Goal: Check status

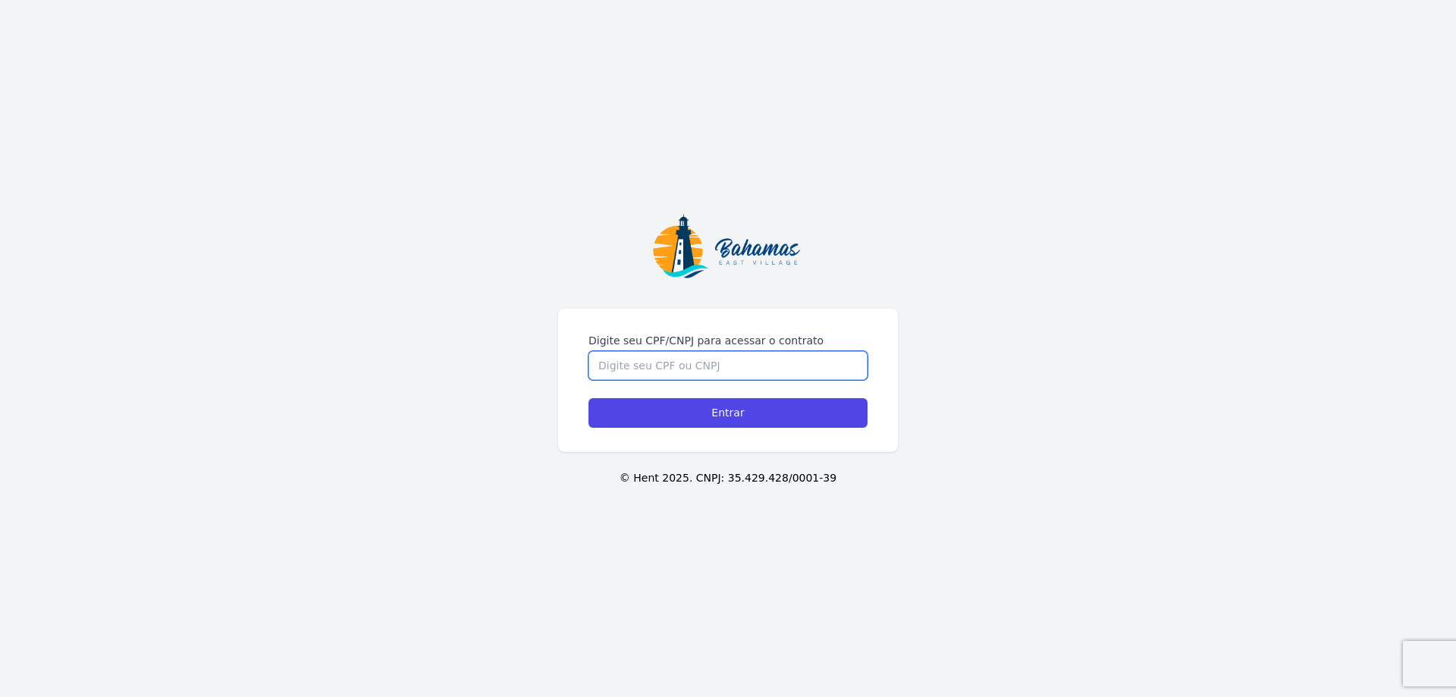
click at [669, 359] on input "Digite seu CPF/CNPJ para acessar o contrato" at bounding box center [727, 365] width 279 height 29
type input "08969996702"
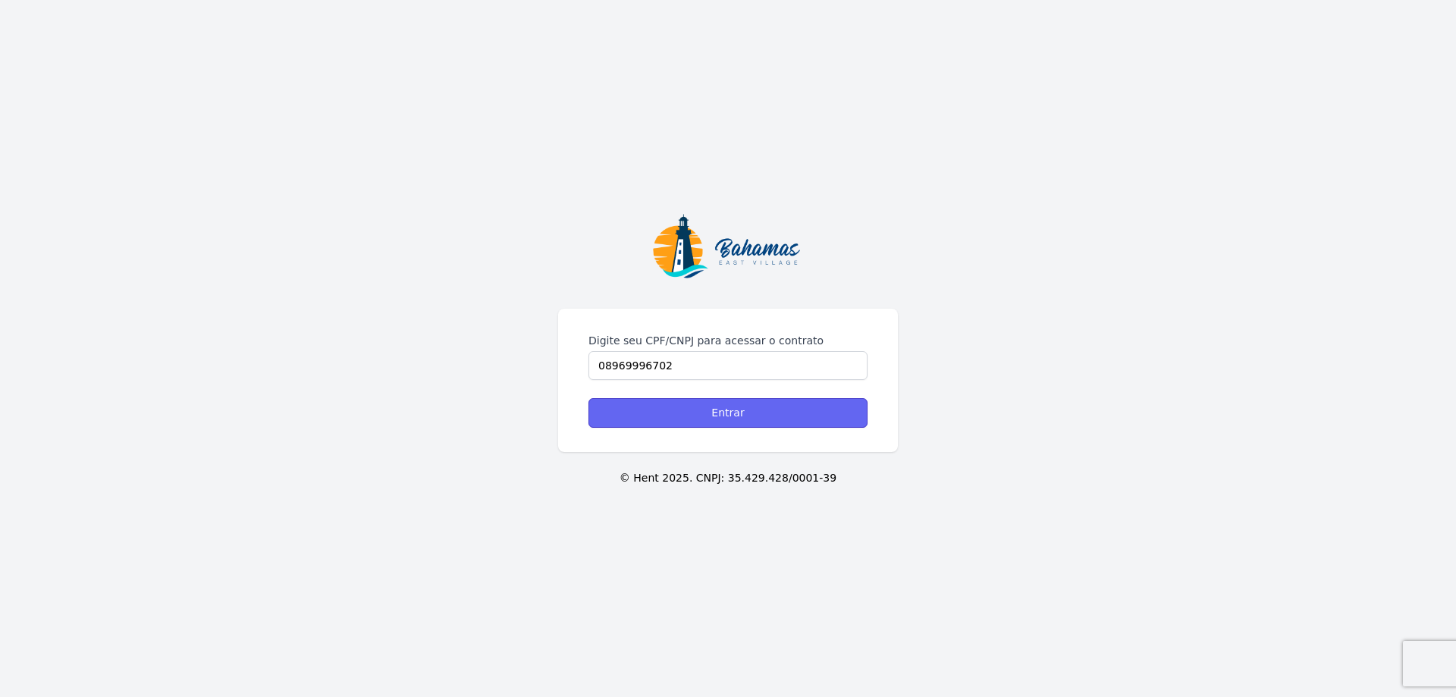
click at [671, 403] on input "Entrar" at bounding box center [727, 413] width 279 height 30
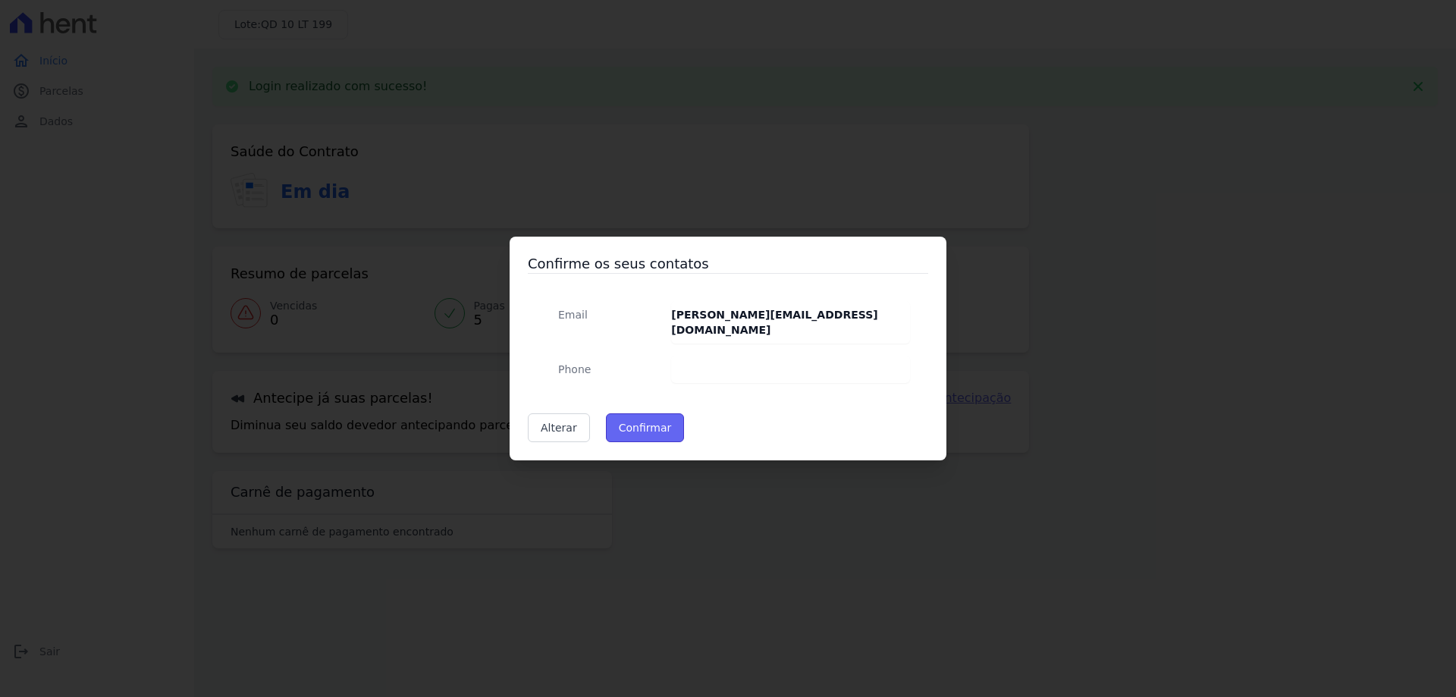
click at [633, 413] on button "Confirmar" at bounding box center [645, 427] width 79 height 29
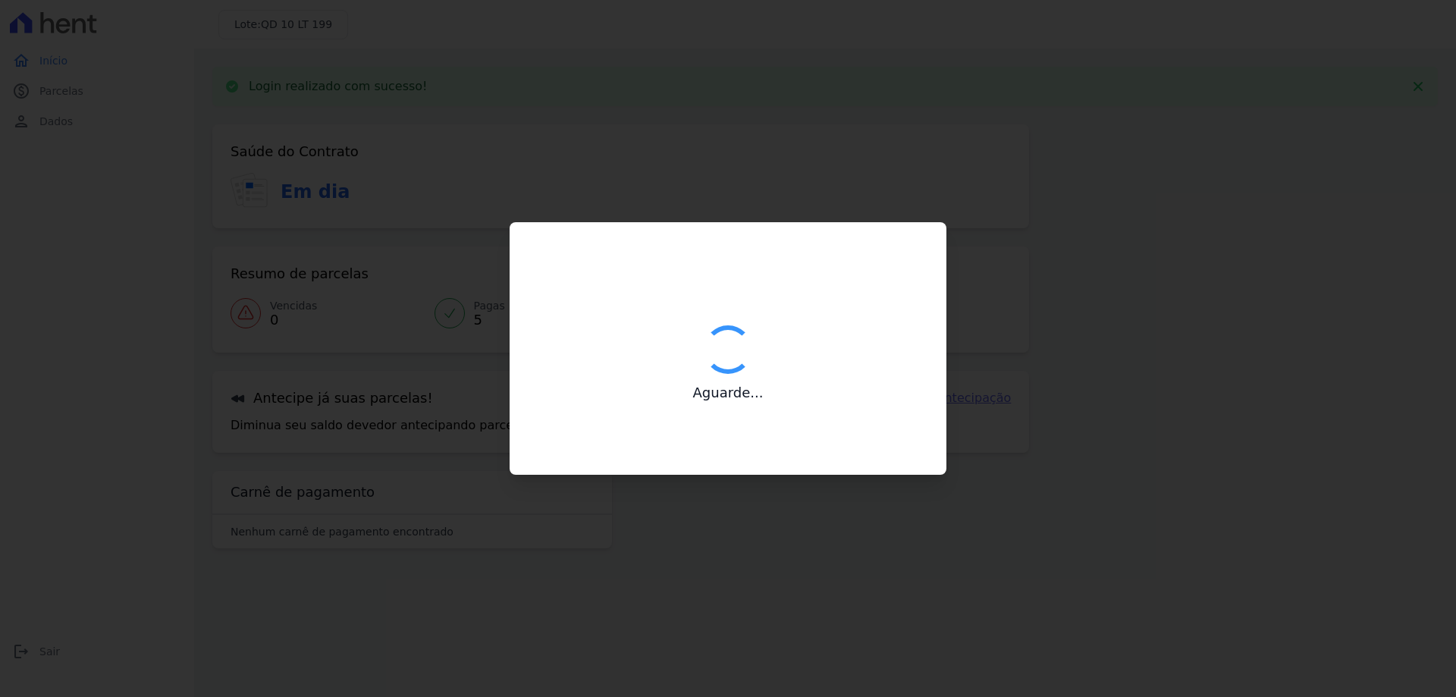
type input "Contatos confirmados com sucesso."
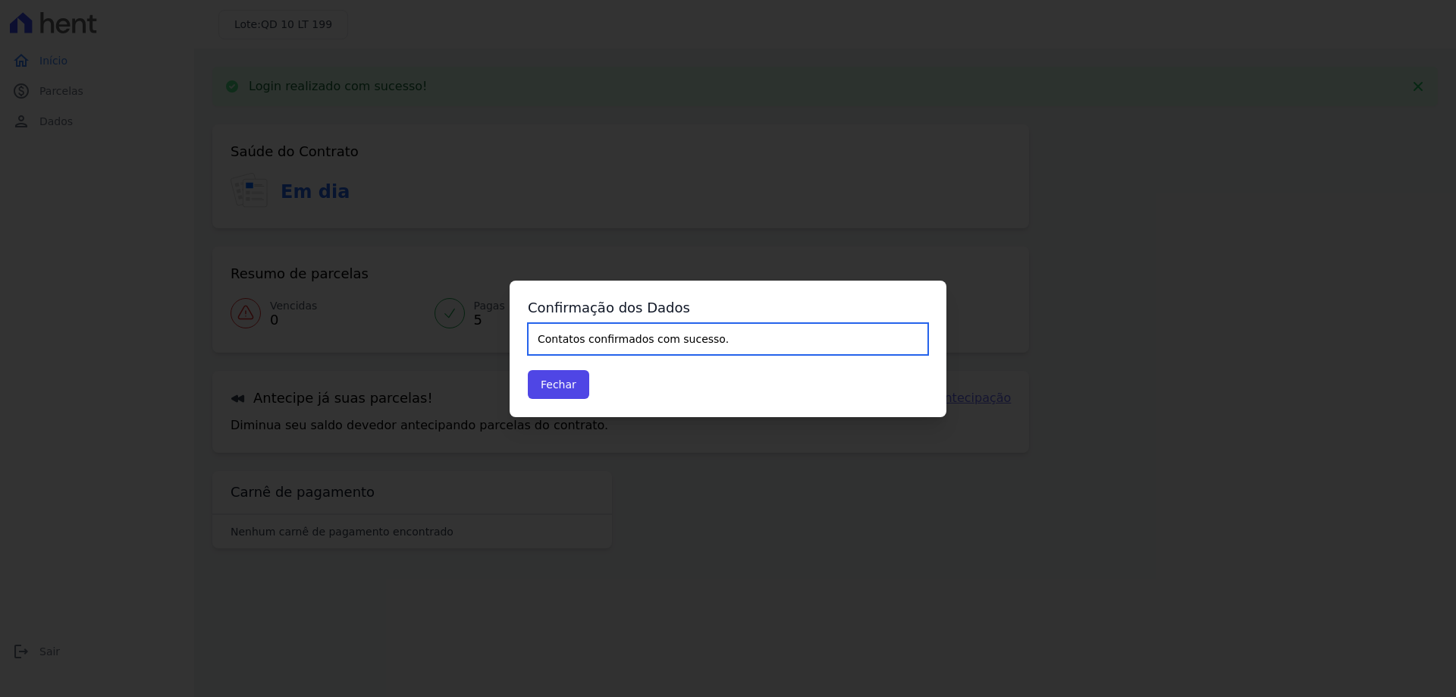
click at [590, 337] on input "Contatos confirmados com sucesso." at bounding box center [728, 339] width 400 height 32
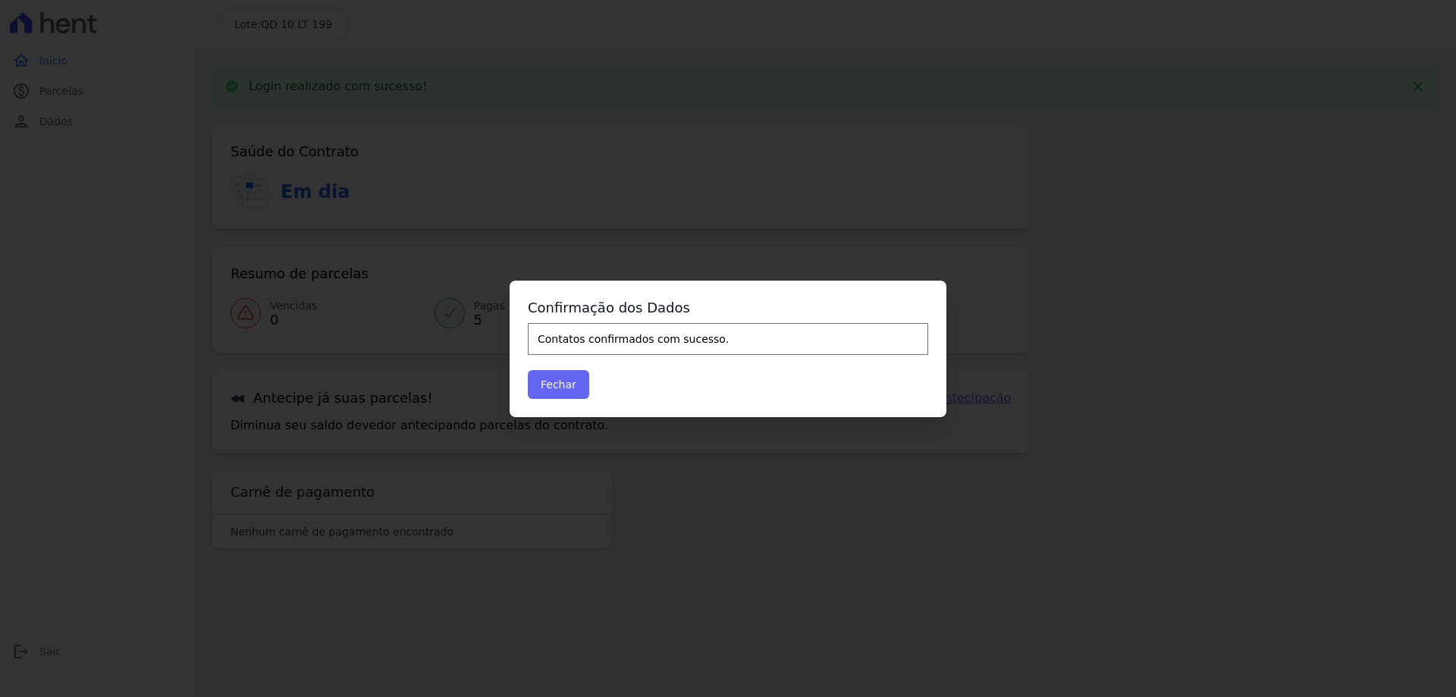
drag, startPoint x: 527, startPoint y: 381, endPoint x: 536, endPoint y: 379, distance: 9.4
click at [536, 379] on div "Confirmação dos Dados Contatos confirmados com sucesso. Fechar" at bounding box center [728, 349] width 437 height 136
click at [536, 379] on button "Fechar" at bounding box center [558, 384] width 61 height 29
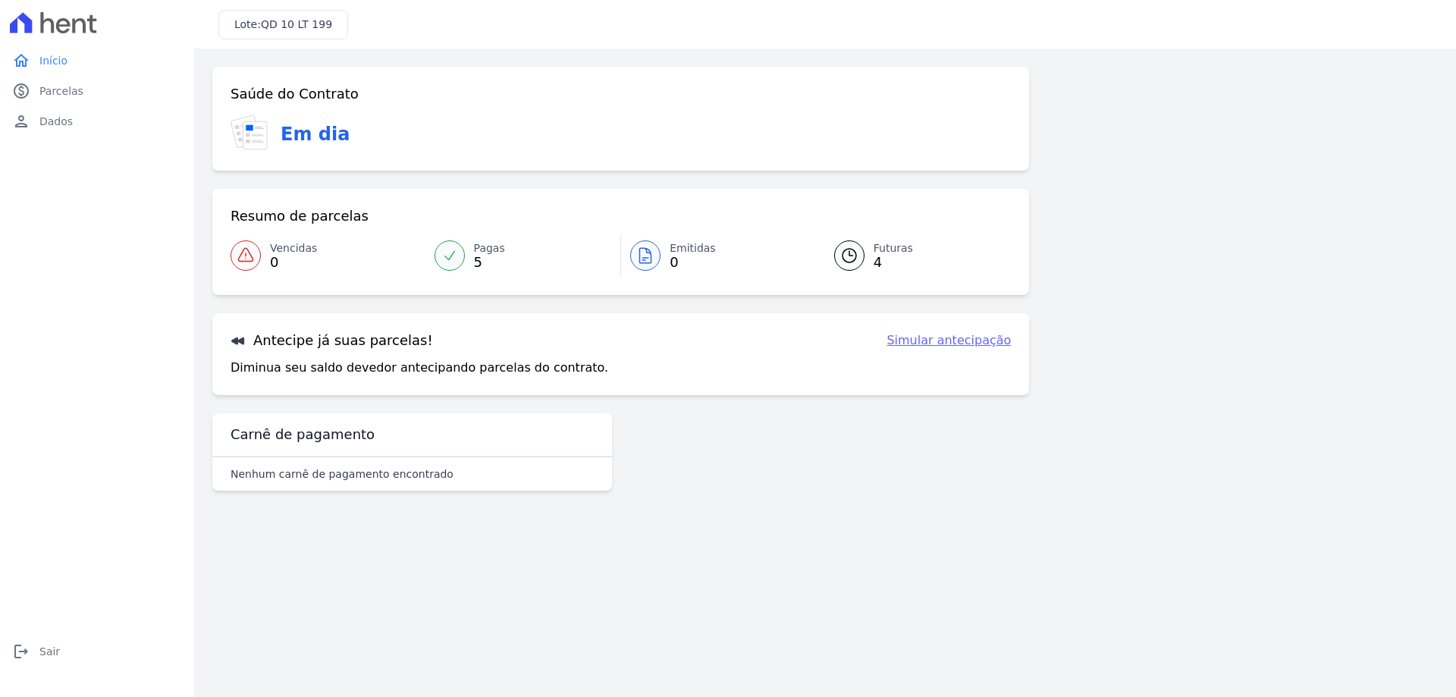
click at [471, 255] on link "Pagas 5" at bounding box center [523, 255] width 196 height 42
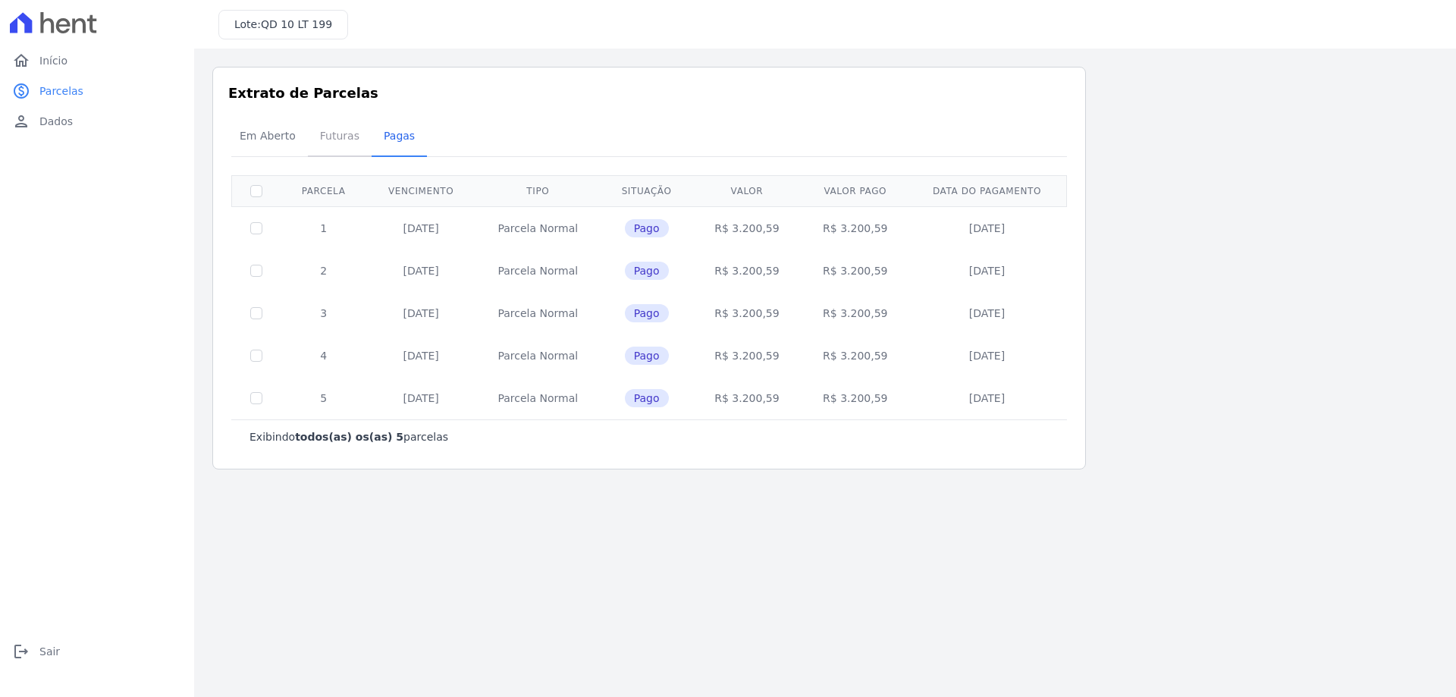
click at [334, 142] on span "Futuras" at bounding box center [340, 136] width 58 height 30
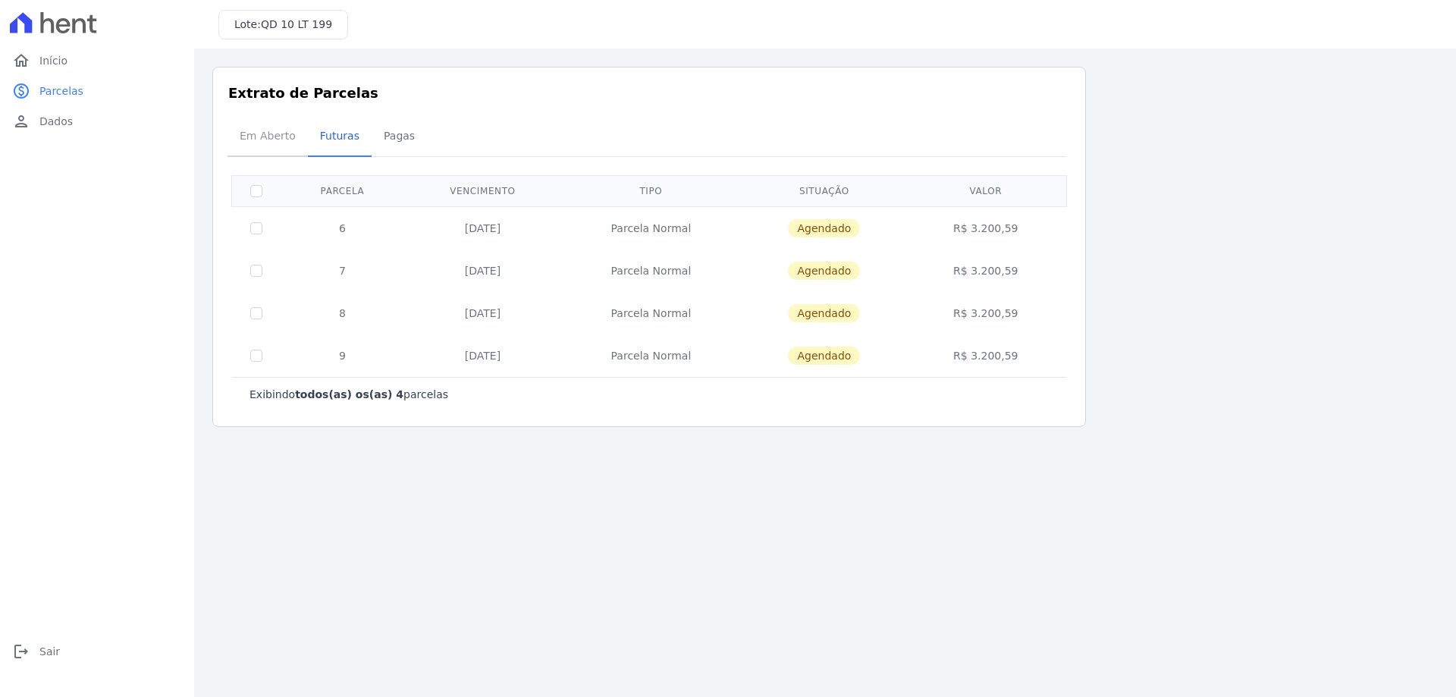
click at [260, 136] on span "Em Aberto" at bounding box center [267, 136] width 74 height 30
click at [39, 62] on span "Início" at bounding box center [53, 60] width 28 height 15
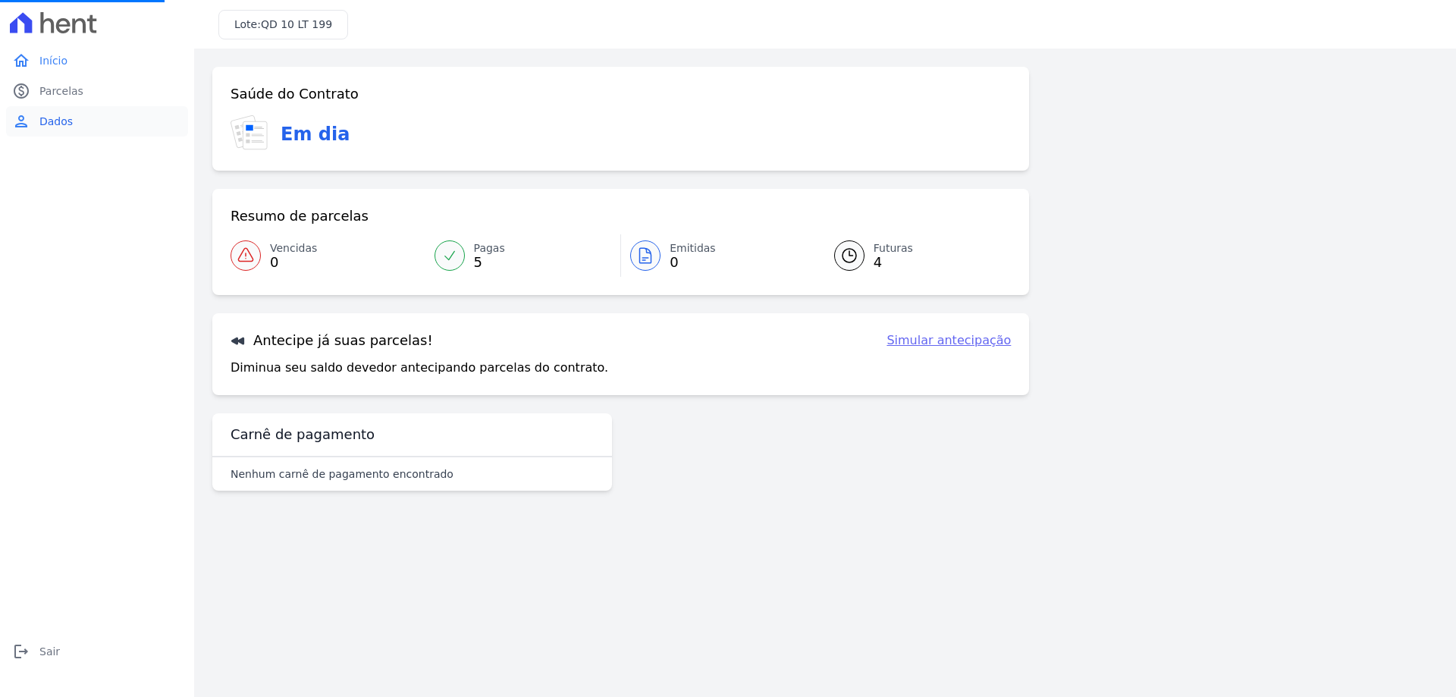
click at [45, 121] on span "Dados" at bounding box center [55, 121] width 33 height 15
click at [48, 121] on span "Dados" at bounding box center [55, 121] width 33 height 15
click at [946, 340] on link "Simular antecipação" at bounding box center [948, 340] width 124 height 18
click at [947, 343] on link "Simular antecipação" at bounding box center [948, 340] width 124 height 18
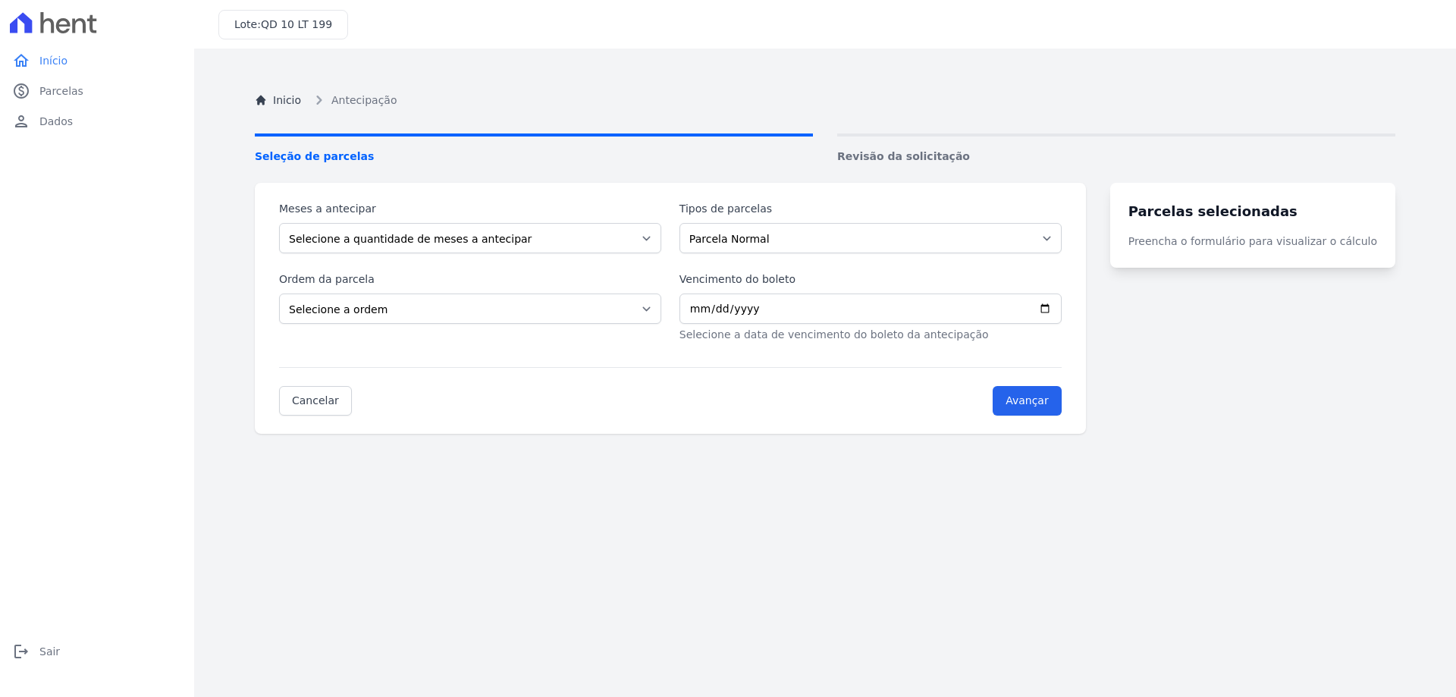
click at [49, 30] on icon at bounding box center [53, 22] width 87 height 21
click at [22, 30] on icon at bounding box center [53, 22] width 87 height 21
click at [55, 58] on span "Início" at bounding box center [53, 60] width 28 height 15
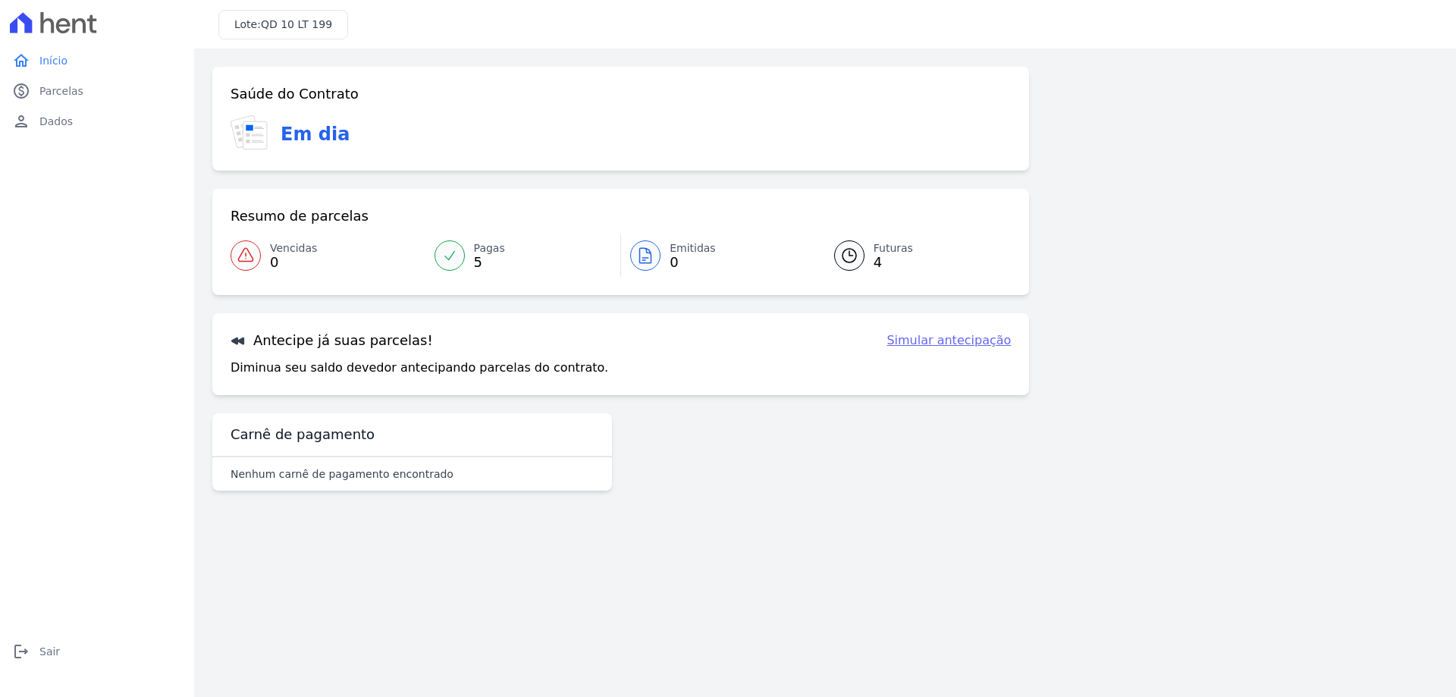
click at [55, 58] on span "Início" at bounding box center [53, 60] width 28 height 15
click at [308, 478] on p "Nenhum carnê de pagamento encontrado" at bounding box center [341, 473] width 223 height 15
